Goal: Information Seeking & Learning: Learn about a topic

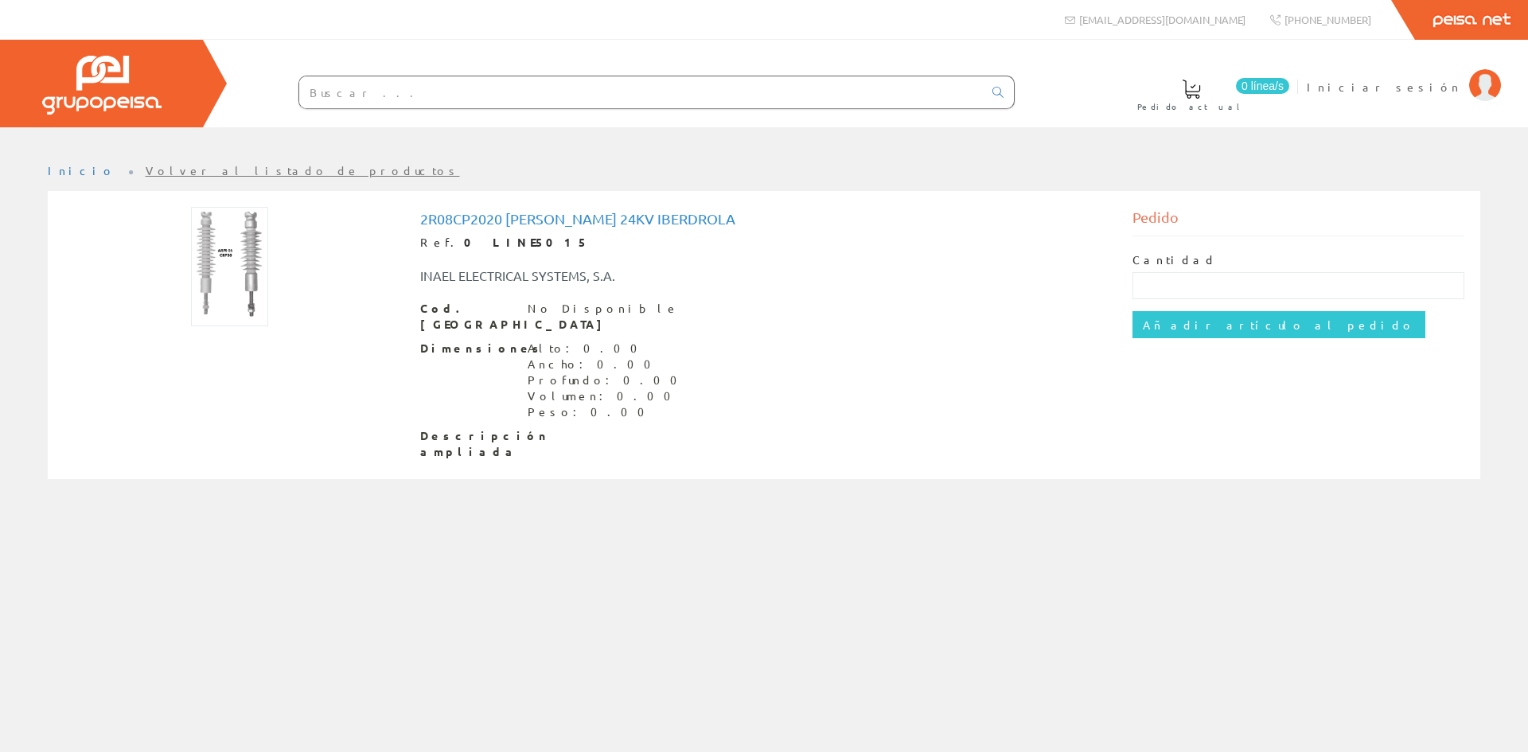
click at [232, 280] on img at bounding box center [229, 266] width 77 height 119
click at [214, 240] on img at bounding box center [229, 266] width 77 height 119
click at [242, 285] on img at bounding box center [229, 266] width 77 height 119
click at [607, 592] on div "Inicio Volver al listado de productos" at bounding box center [764, 439] width 1528 height 625
click at [461, 428] on span "Descripción ampliada" at bounding box center [467, 444] width 95 height 32
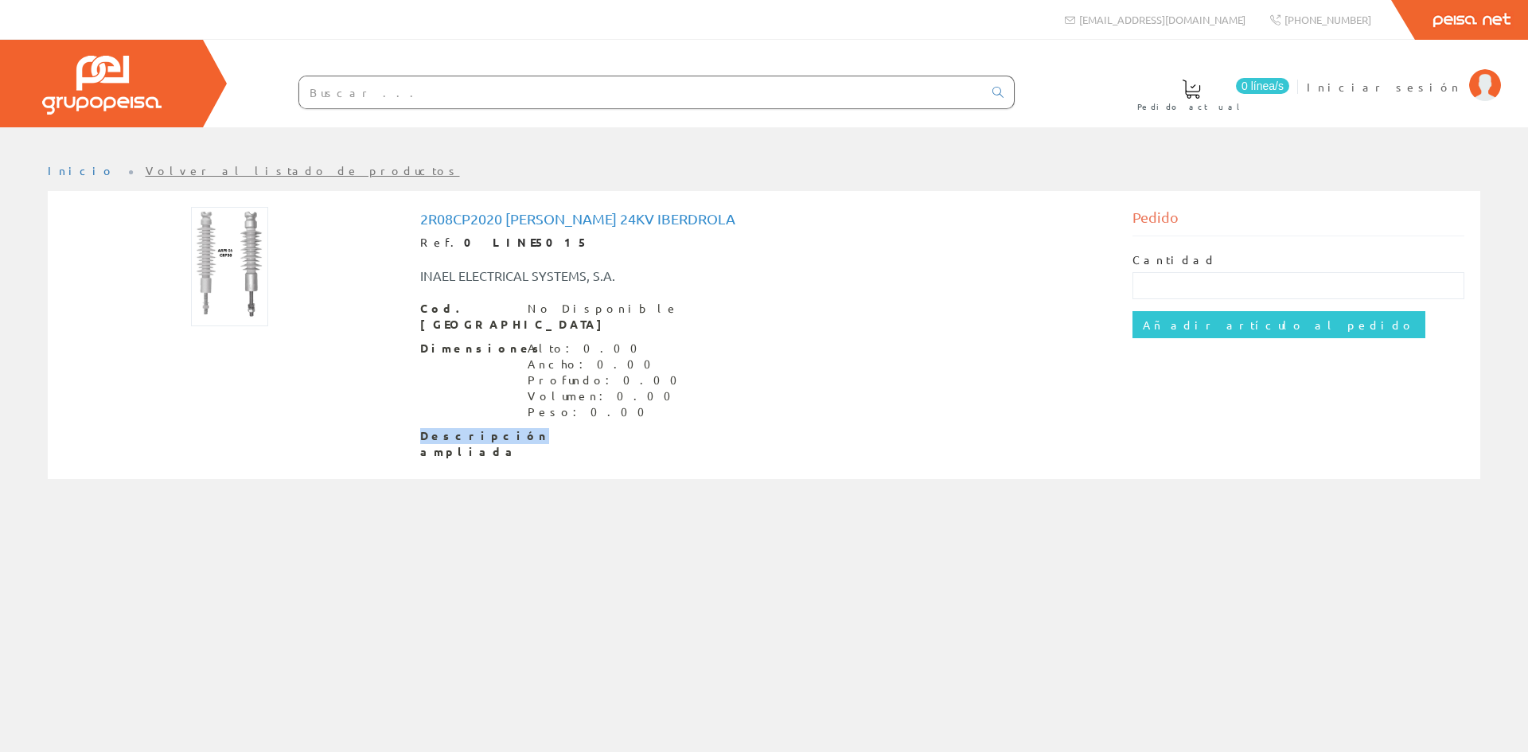
click at [461, 428] on span "Descripción ampliada" at bounding box center [467, 444] width 95 height 32
drag, startPoint x: 461, startPoint y: 414, endPoint x: 469, endPoint y: 407, distance: 10.2
click at [462, 428] on span "Descripción ampliada" at bounding box center [467, 444] width 95 height 32
click at [533, 372] on div "Profundo: 0.00" at bounding box center [607, 380] width 159 height 16
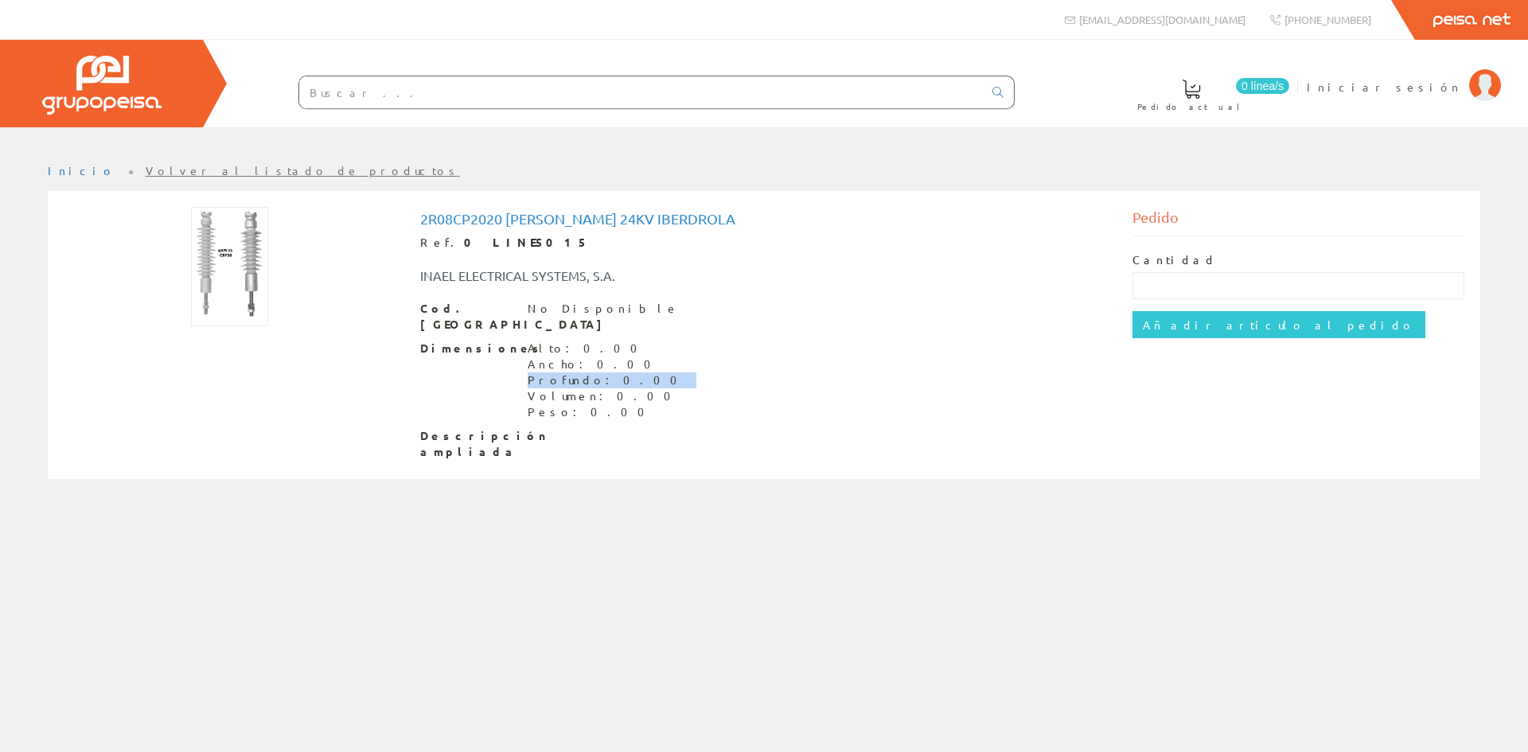
click at [533, 372] on div "Profundo: 0.00" at bounding box center [607, 380] width 159 height 16
click at [535, 294] on div "2r08cp2020 Aislador Rigido Arpi 24kv Iberdrola Ref. 0 LINE5015 INAEL ELECTRICAL…" at bounding box center [764, 335] width 688 height 248
click at [536, 309] on div "No Disponible" at bounding box center [603, 309] width 151 height 16
click at [556, 388] on div "Volumen: 0.00" at bounding box center [607, 396] width 159 height 16
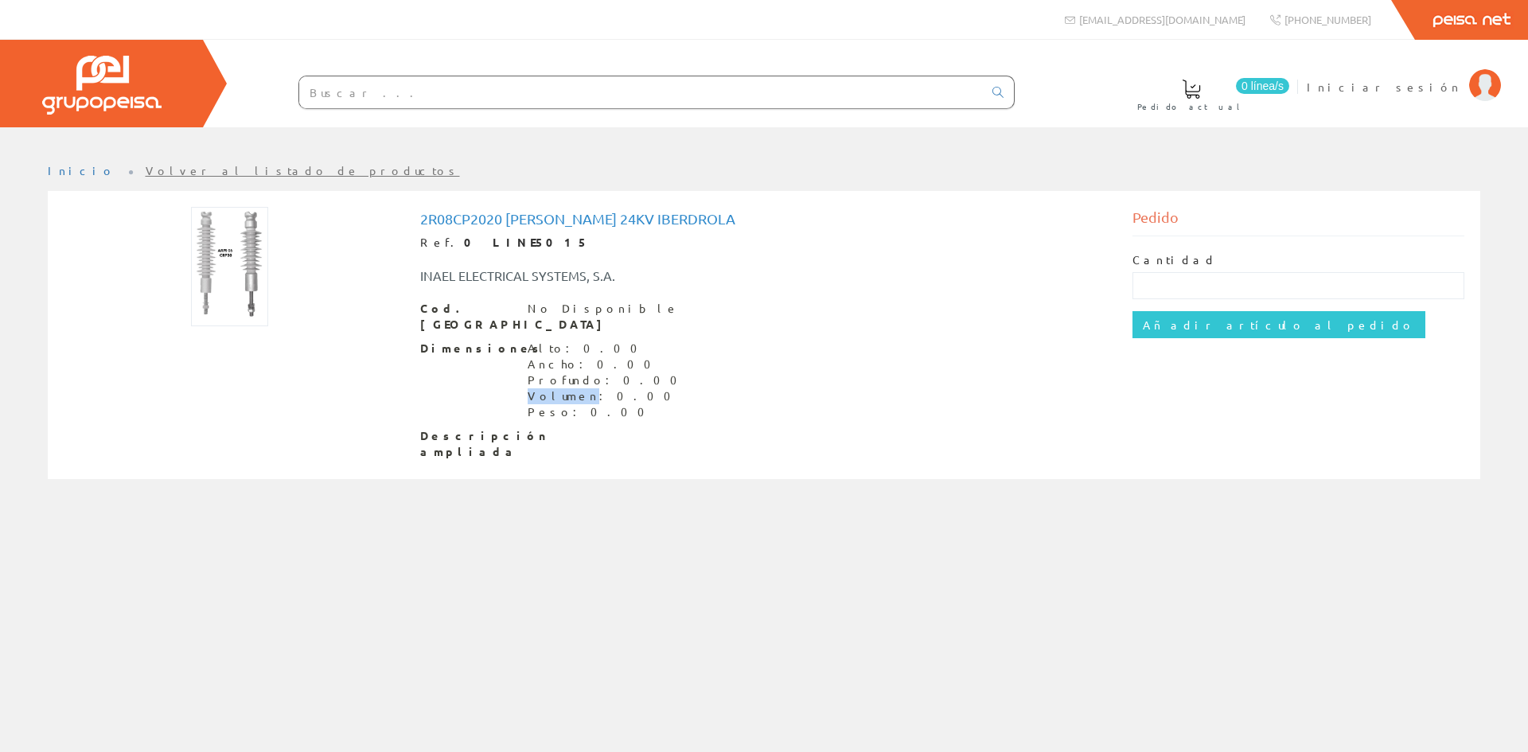
click at [556, 388] on div "Volumen: 0.00" at bounding box center [607, 396] width 159 height 16
